Goal: Information Seeking & Learning: Learn about a topic

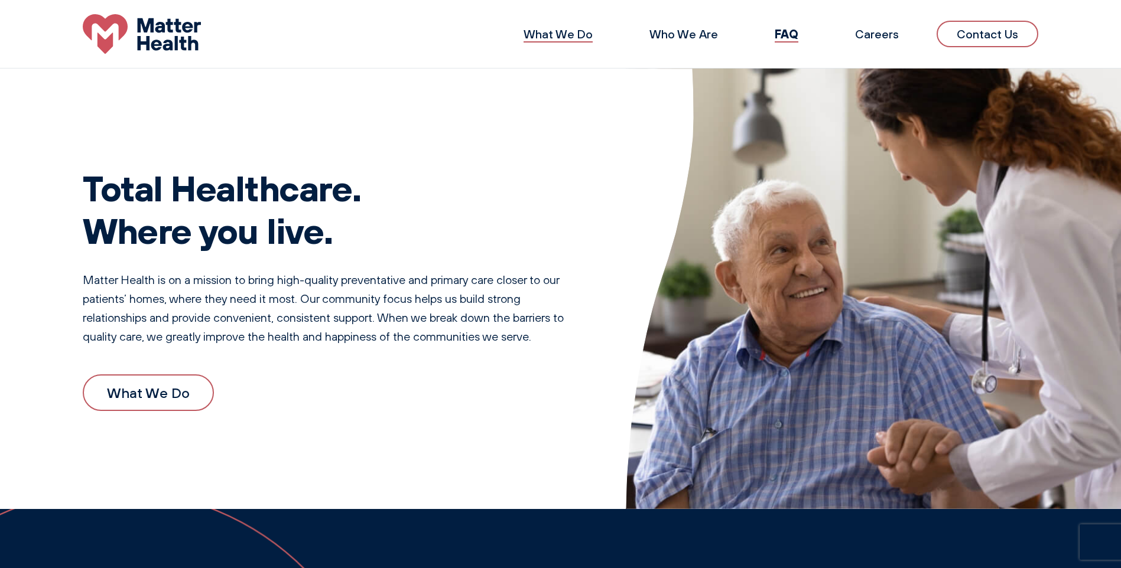
click at [569, 36] on link "What We Do" at bounding box center [557, 34] width 69 height 15
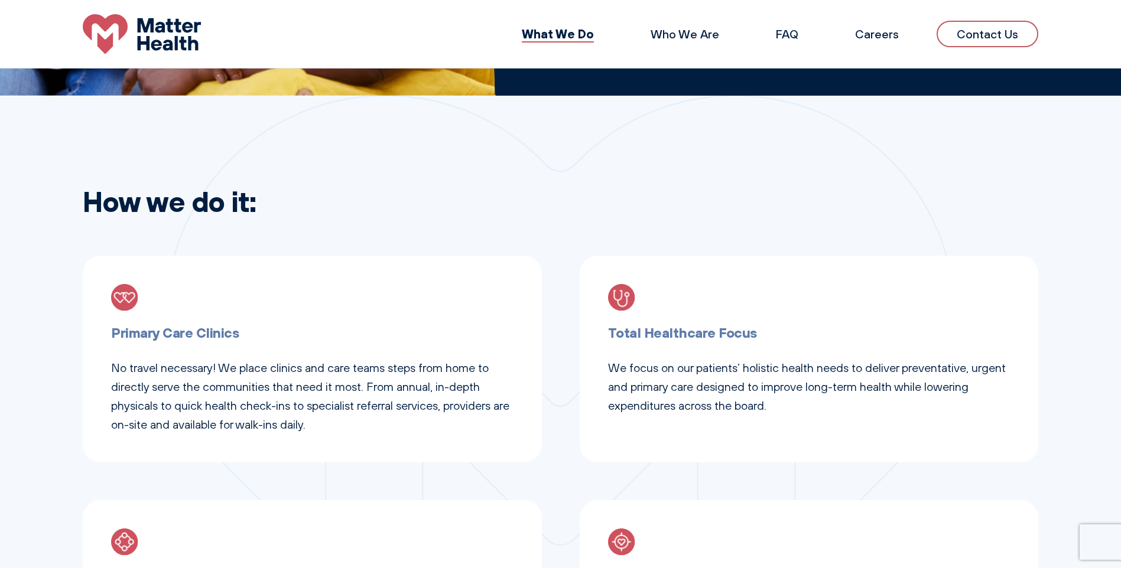
scroll to position [354, 0]
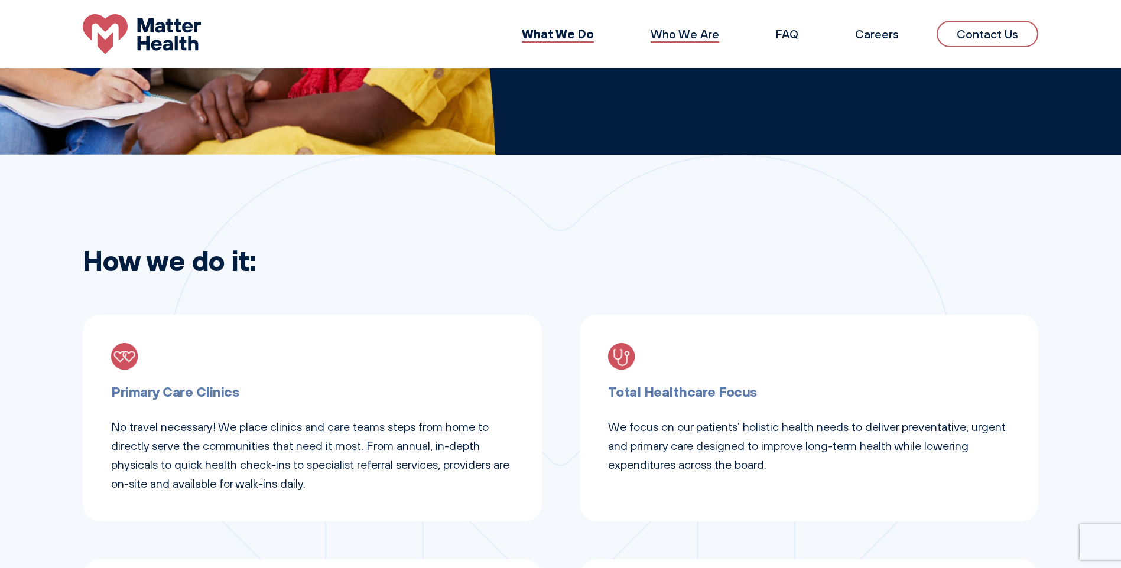
click at [688, 35] on link "Who We Are" at bounding box center [684, 34] width 69 height 15
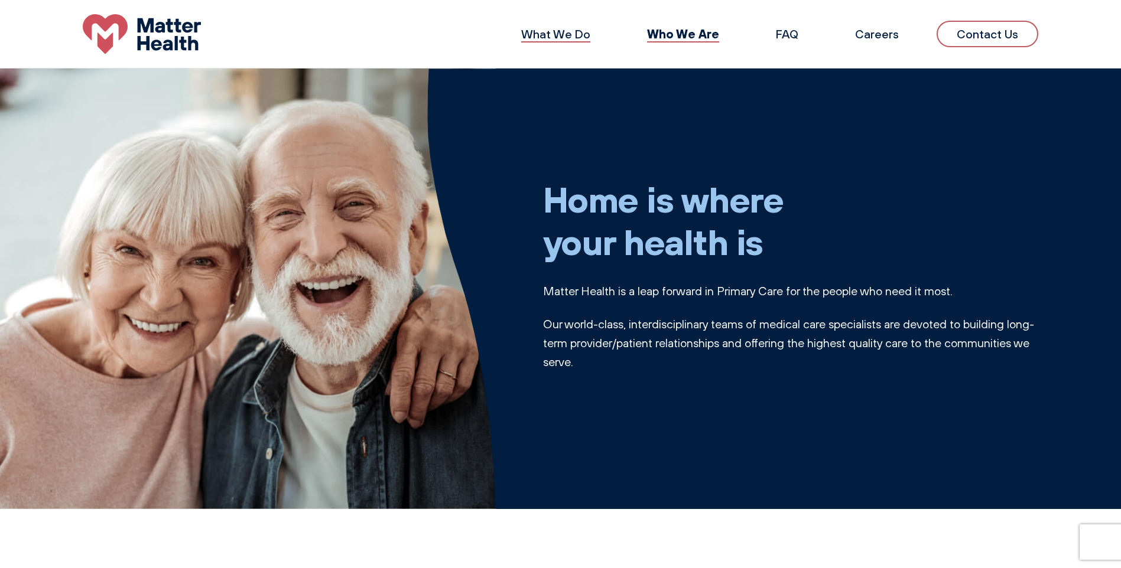
click at [552, 32] on link "What We Do" at bounding box center [555, 34] width 69 height 15
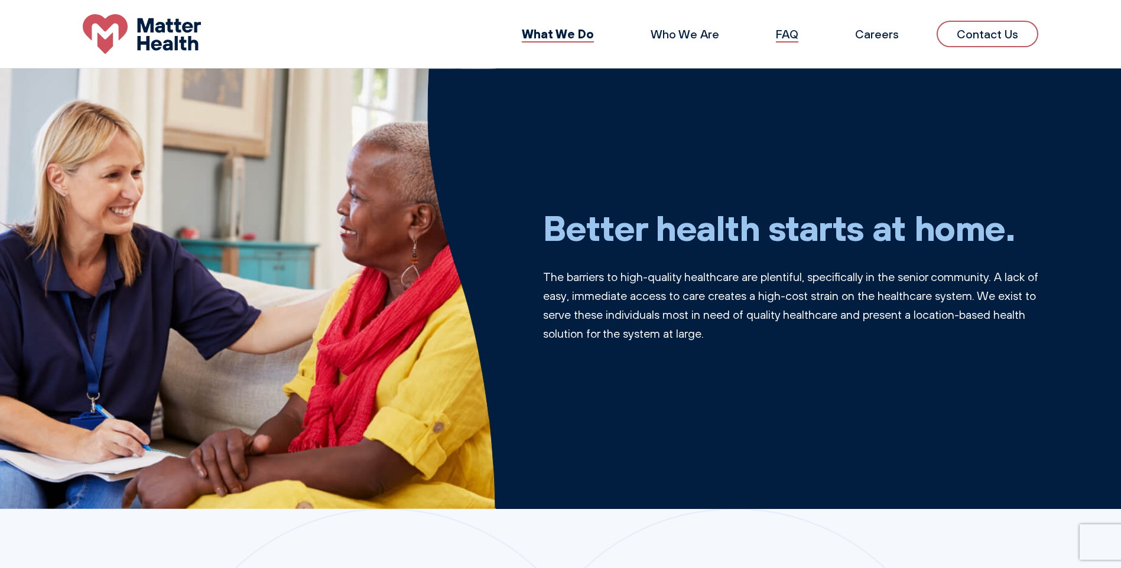
click at [794, 32] on link "FAQ" at bounding box center [787, 34] width 22 height 15
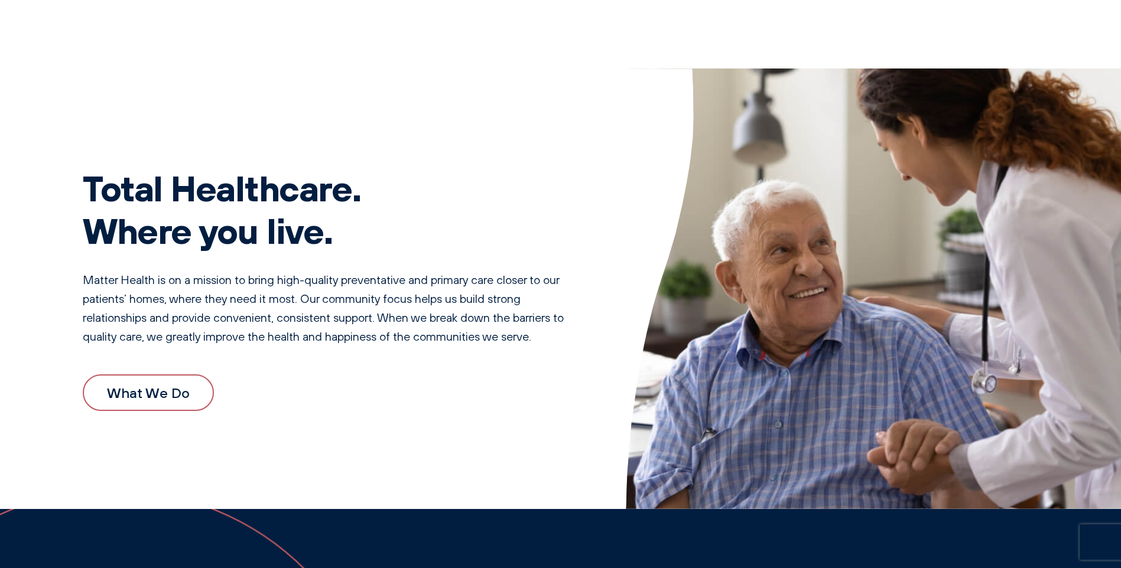
scroll to position [1395, 0]
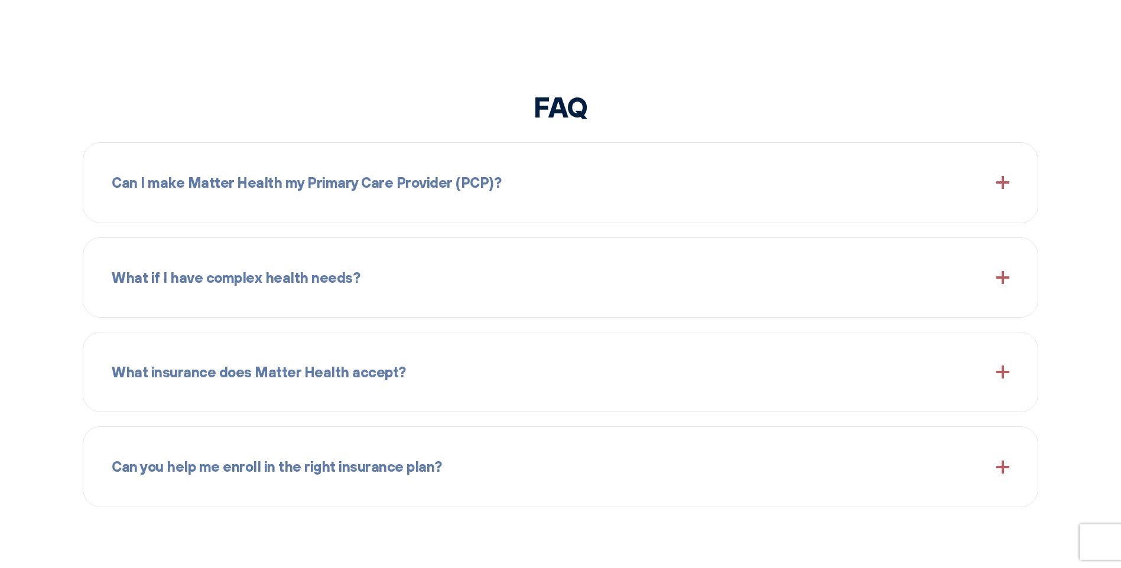
click at [1003, 177] on span at bounding box center [1002, 182] width 13 height 13
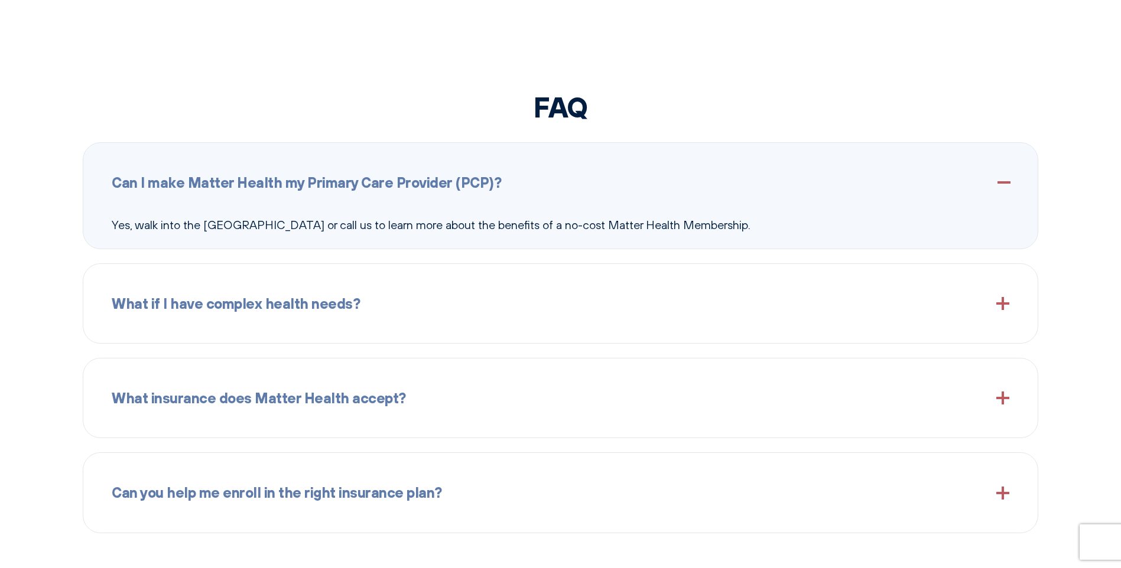
click at [995, 307] on div "What if I have complex health needs?" at bounding box center [560, 303] width 897 height 51
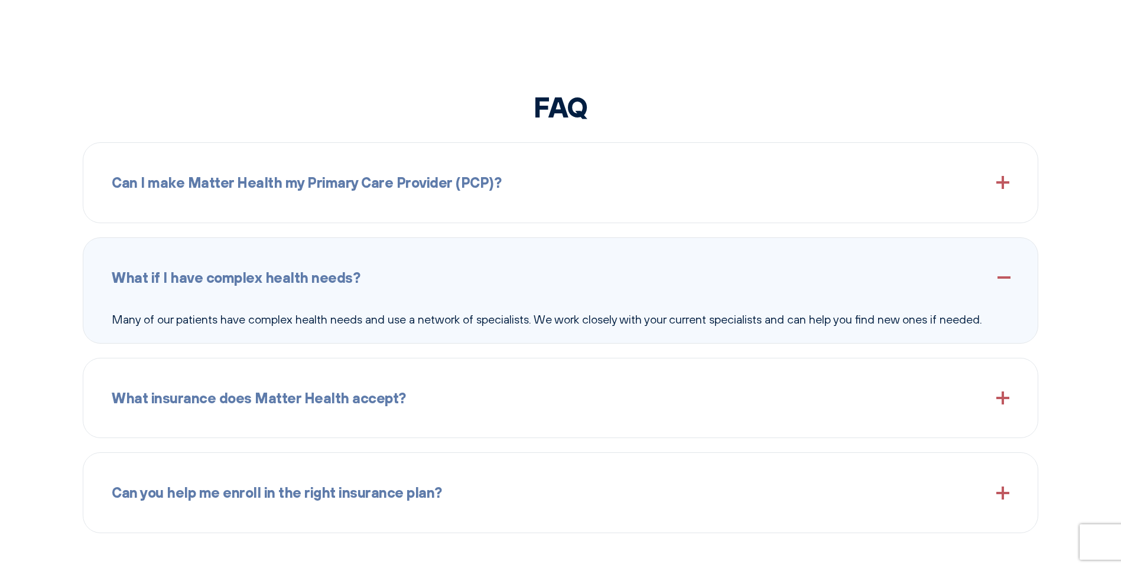
click at [999, 404] on span at bounding box center [1002, 398] width 13 height 13
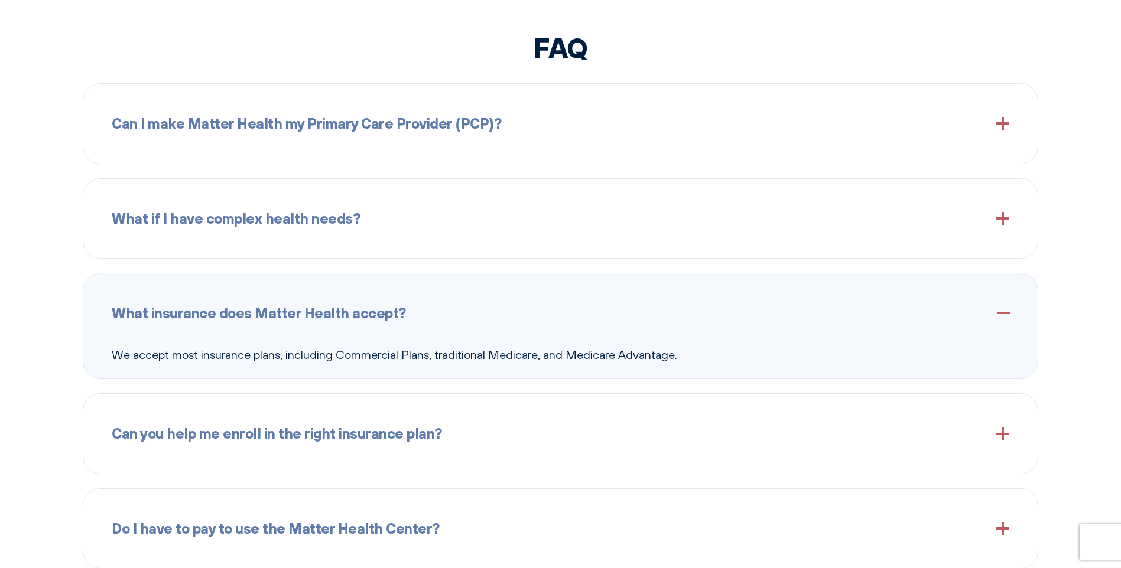
scroll to position [1513, 0]
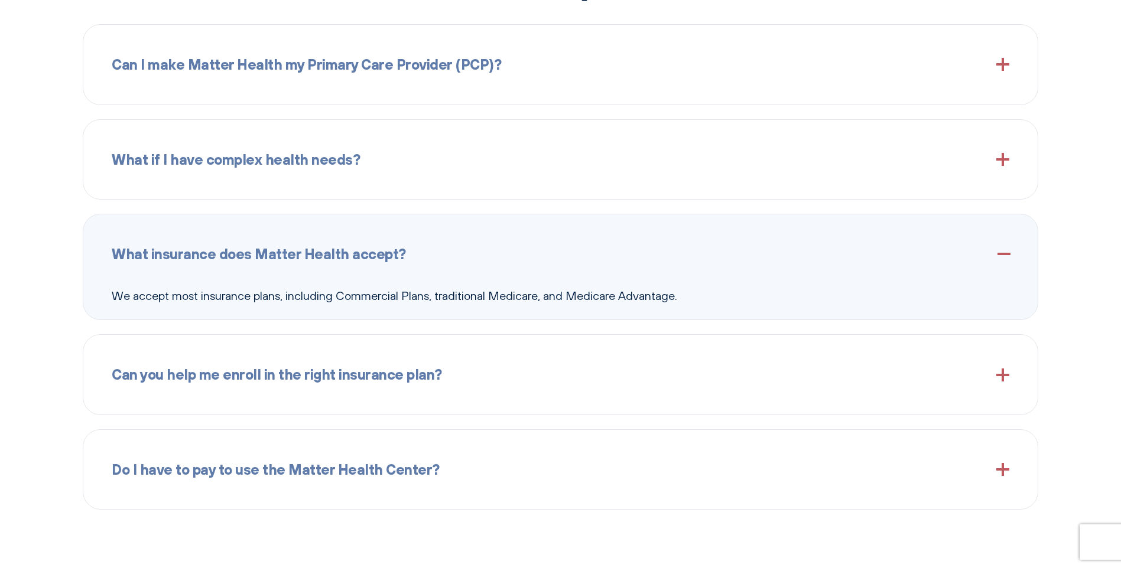
click at [1000, 375] on span at bounding box center [1002, 375] width 13 height 13
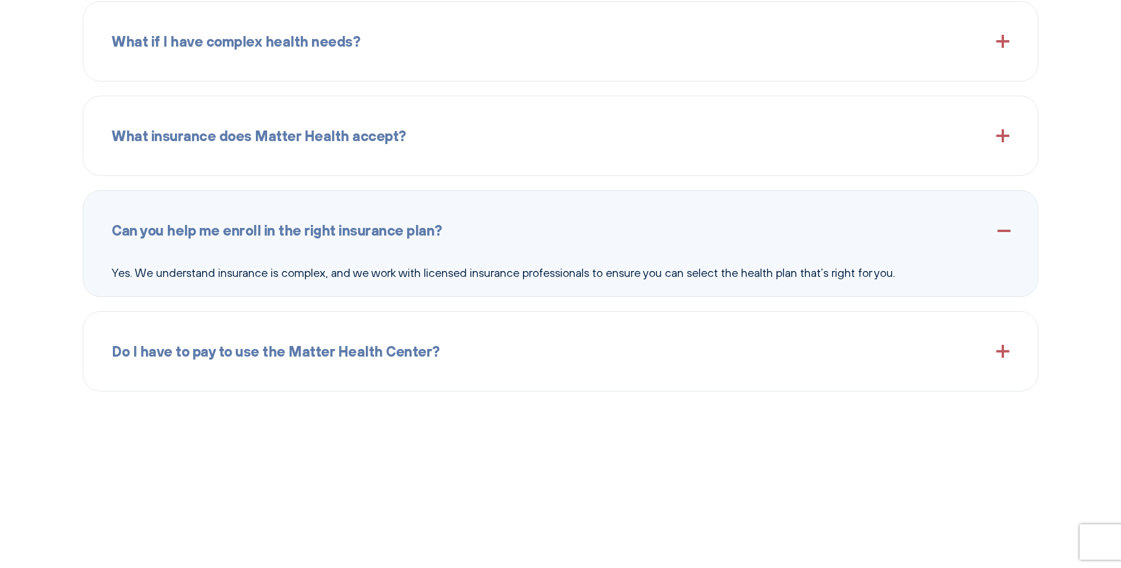
scroll to position [1690, 0]
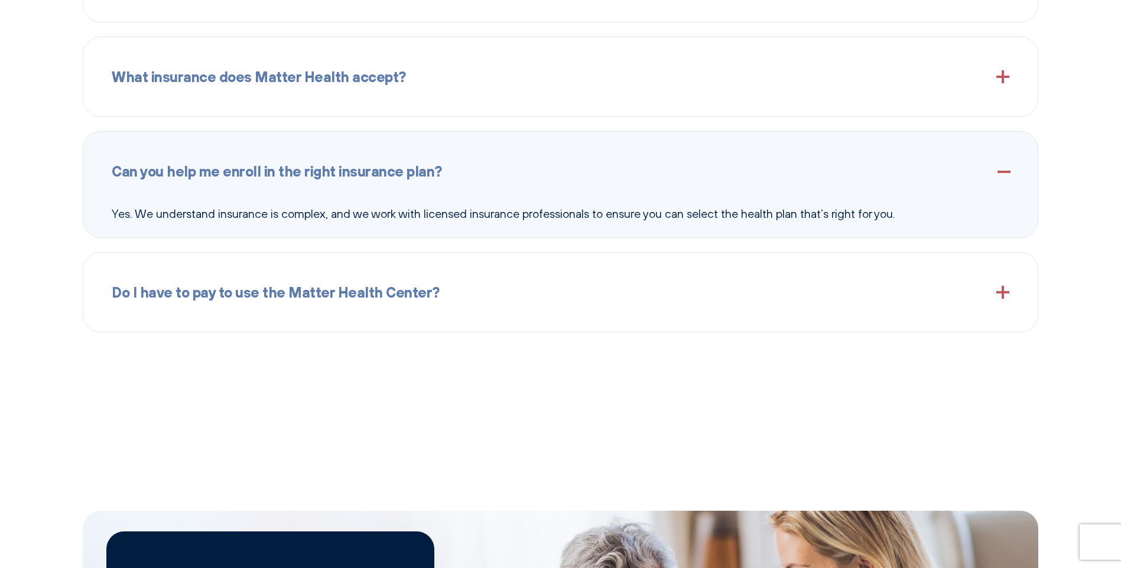
click at [1003, 292] on span at bounding box center [1002, 292] width 13 height 13
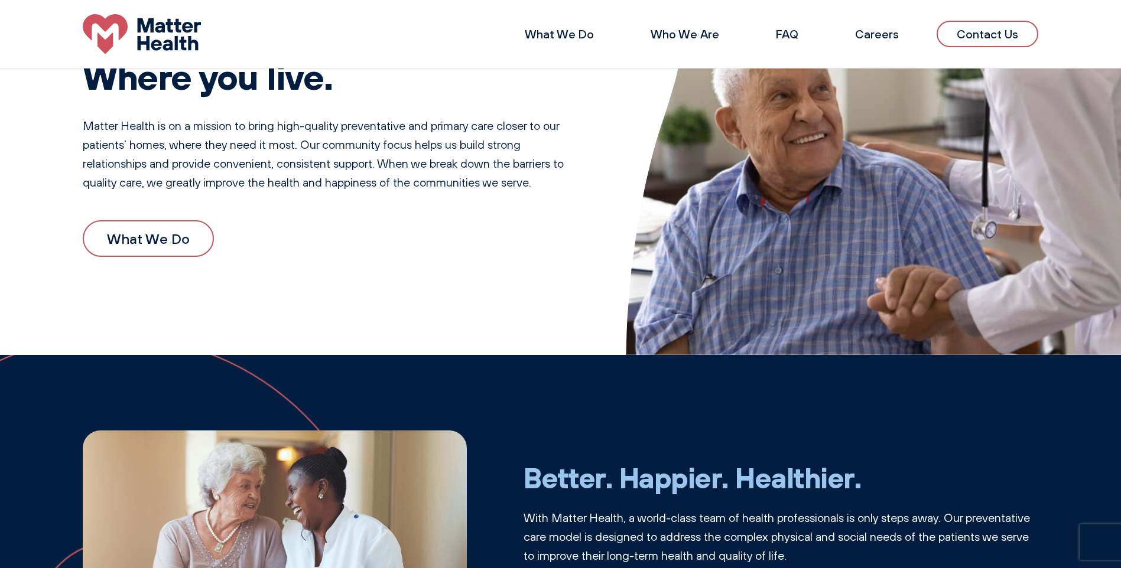
scroll to position [0, 0]
